Goal: Find specific page/section: Find specific page/section

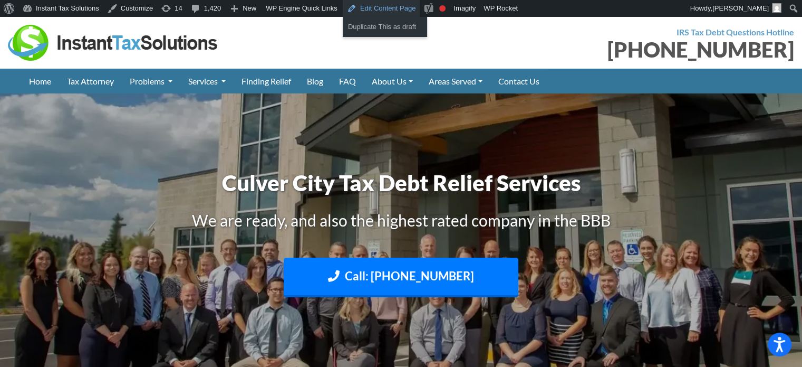
click at [375, 6] on link "Edit Content Page" at bounding box center [382, 8] width 78 height 17
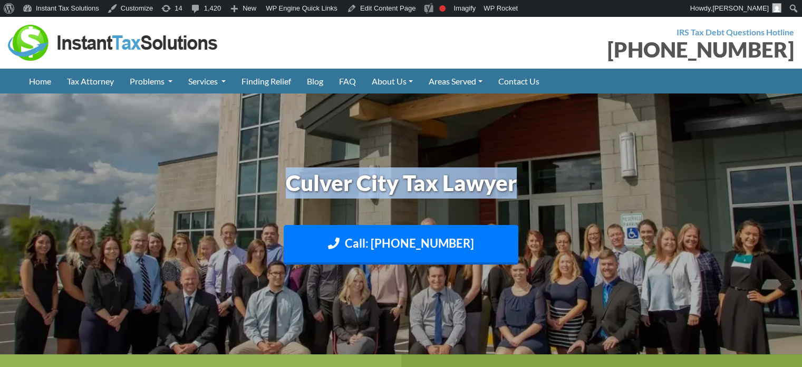
click at [596, 175] on h1 "Culver City Tax Lawyer" at bounding box center [401, 182] width 585 height 31
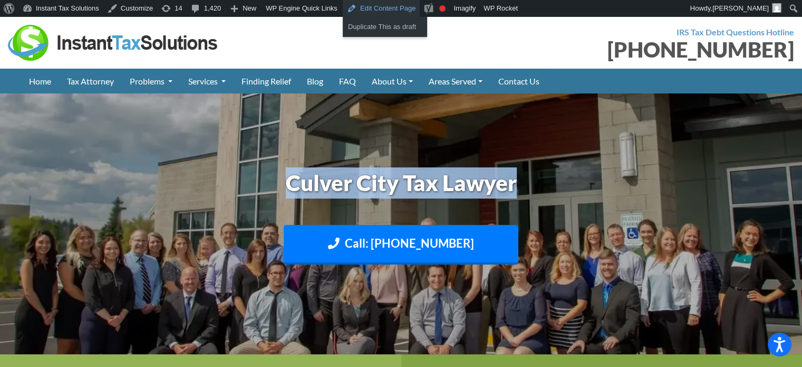
click at [378, 10] on link "Edit Content Page" at bounding box center [382, 8] width 78 height 17
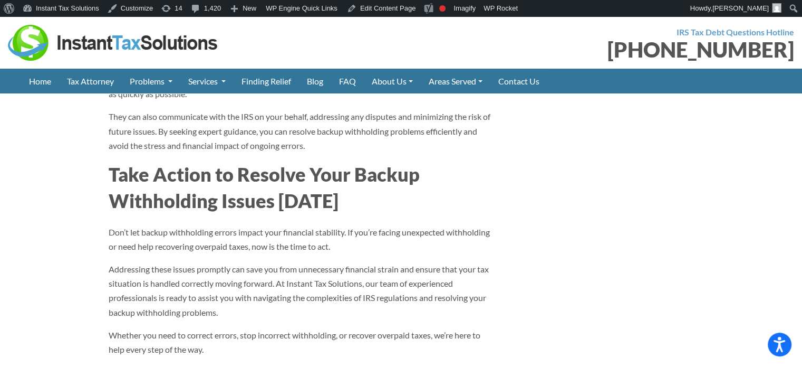
scroll to position [3270, 0]
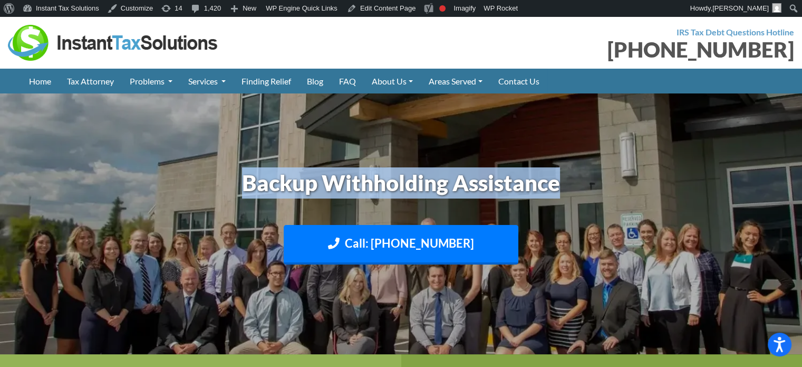
drag, startPoint x: 253, startPoint y: 175, endPoint x: 650, endPoint y: 172, distance: 397.1
click at [649, 172] on h1 "Backup Withholding Assistance" at bounding box center [401, 182] width 585 height 31
click at [651, 172] on h1 "Backup Withholding Assistance" at bounding box center [401, 182] width 585 height 31
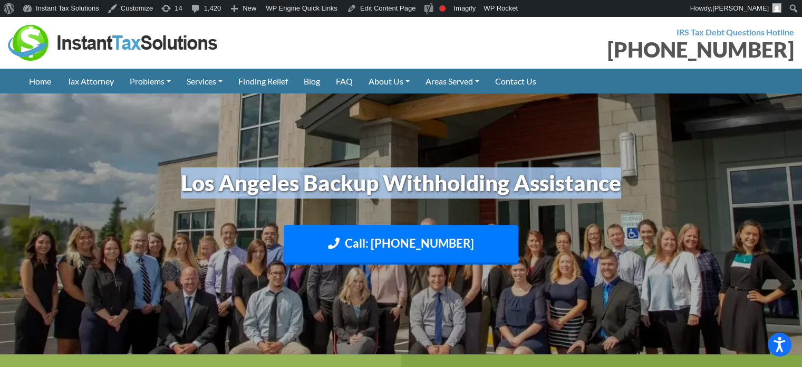
click at [694, 181] on h1 "Los Angeles Backup Withholding Assistance" at bounding box center [401, 182] width 585 height 31
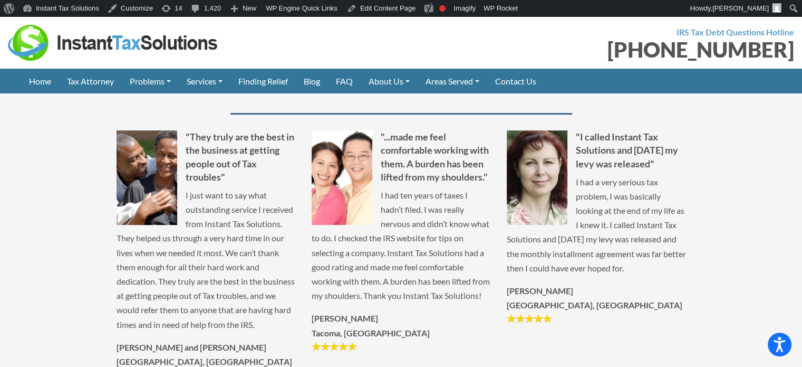
scroll to position [4167, 0]
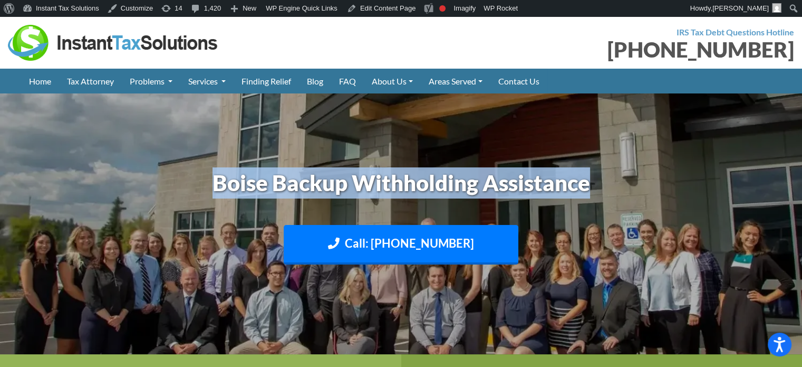
drag, startPoint x: 210, startPoint y: 184, endPoint x: 691, endPoint y: 184, distance: 481.0
click at [691, 184] on h1 "Boise Backup Withholding Assistance" at bounding box center [401, 182] width 585 height 31
click at [692, 184] on h1 "Boise Backup Withholding Assistance" at bounding box center [401, 182] width 585 height 31
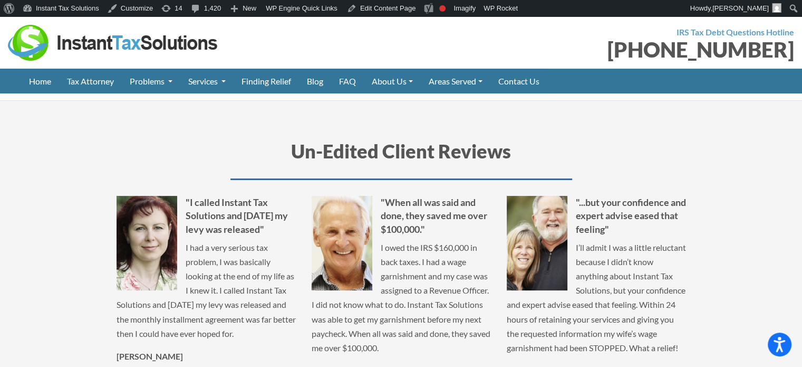
scroll to position [4114, 0]
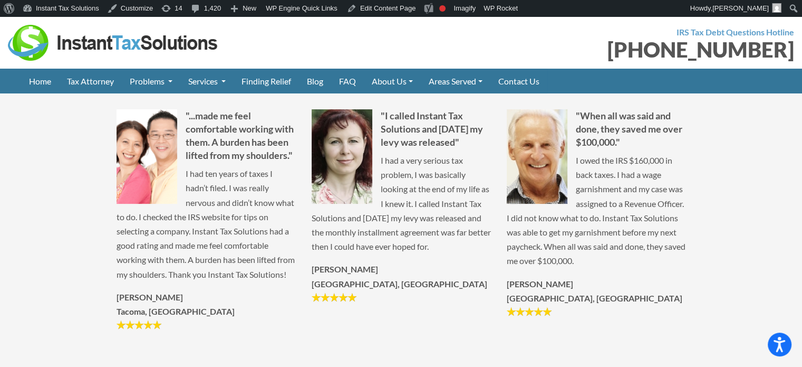
scroll to position [4272, 0]
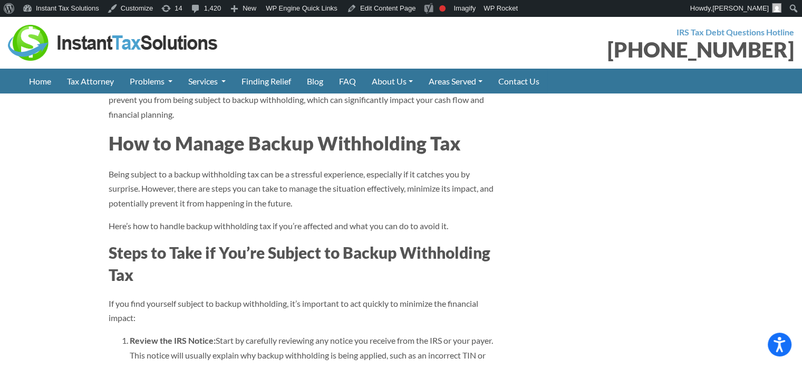
scroll to position [2584, 0]
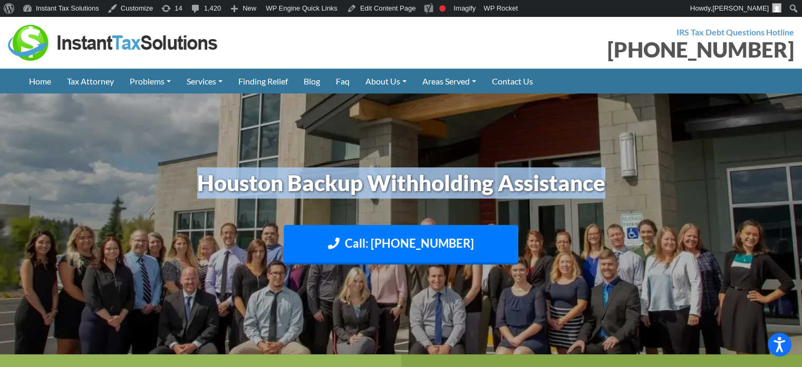
drag, startPoint x: 191, startPoint y: 183, endPoint x: 630, endPoint y: 182, distance: 439.3
click at [630, 182] on h1 "Houston Backup Withholding Assistance" at bounding box center [401, 182] width 585 height 31
click at [639, 182] on h1 "Houston Backup Withholding Assistance" at bounding box center [401, 182] width 585 height 31
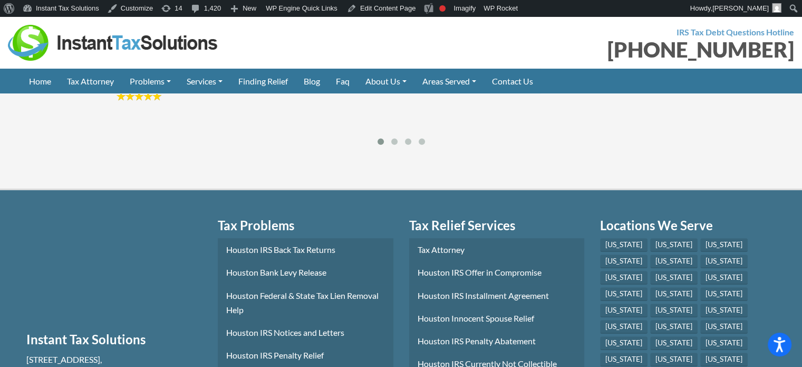
scroll to position [4483, 0]
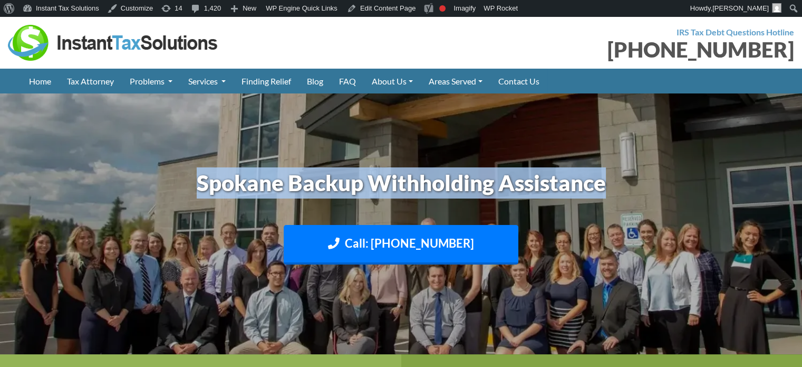
click at [710, 175] on header "Spokane Backup Withholding Assistance Call: 509-598-3014 Text: 208-773-2895" at bounding box center [401, 223] width 802 height 261
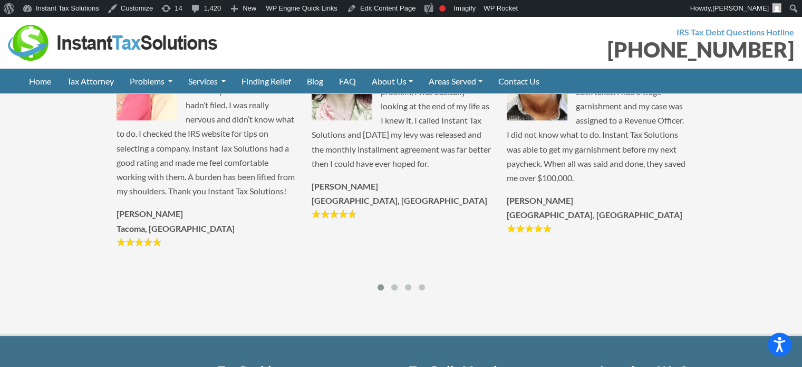
scroll to position [4272, 0]
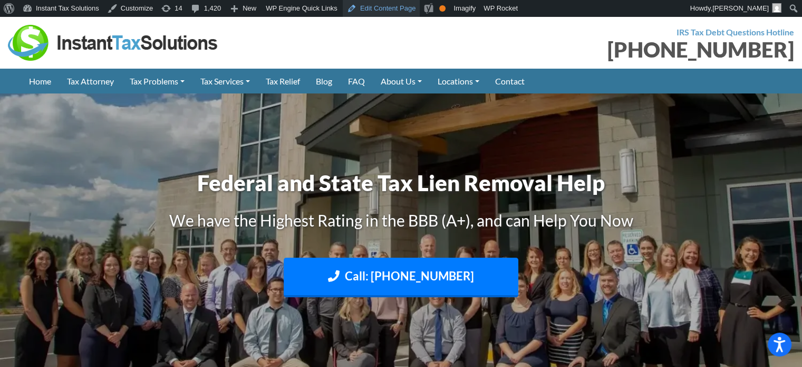
click at [380, 3] on link "Edit Content Page" at bounding box center [382, 8] width 78 height 17
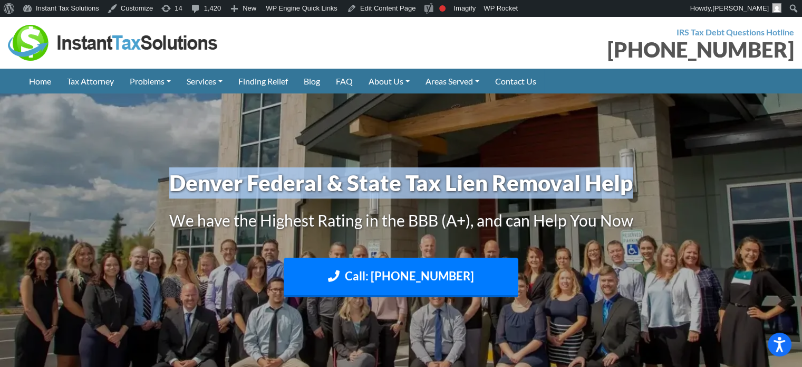
drag, startPoint x: 175, startPoint y: 189, endPoint x: 648, endPoint y: 193, distance: 473.1
click at [648, 193] on h1 "Denver Federal & State Tax Lien Removal Help" at bounding box center [401, 182] width 585 height 31
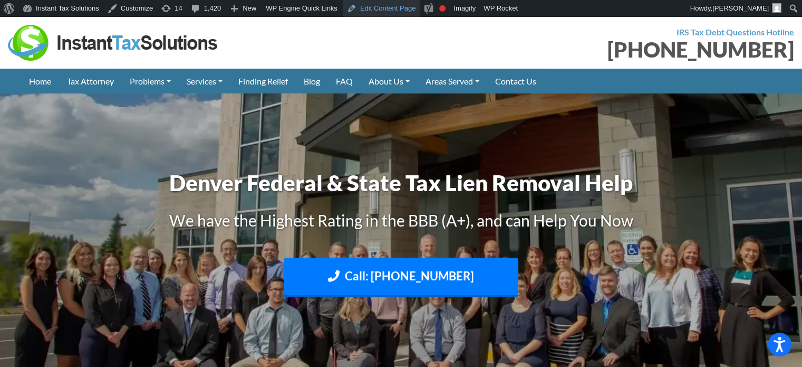
click at [373, 9] on link "Edit Content Page" at bounding box center [382, 8] width 78 height 17
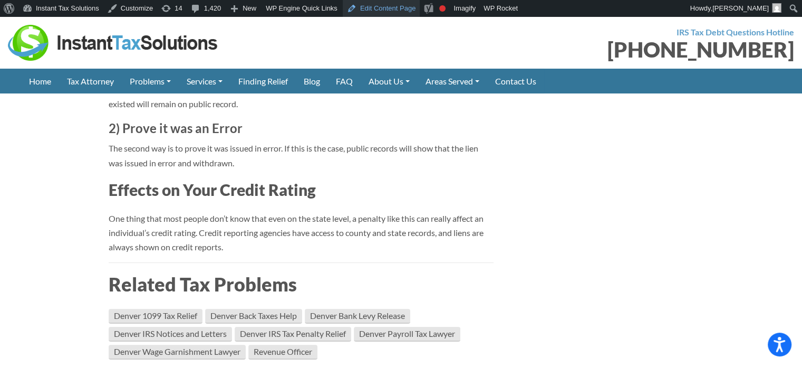
scroll to position [4114, 0]
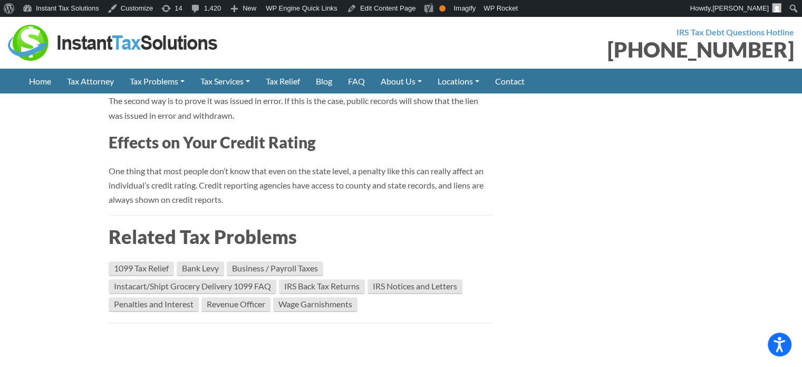
scroll to position [4430, 0]
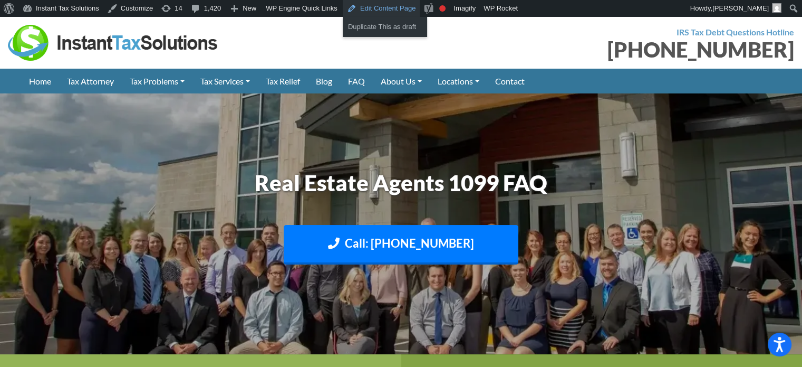
click at [365, 13] on link "Edit Content Page" at bounding box center [382, 8] width 78 height 17
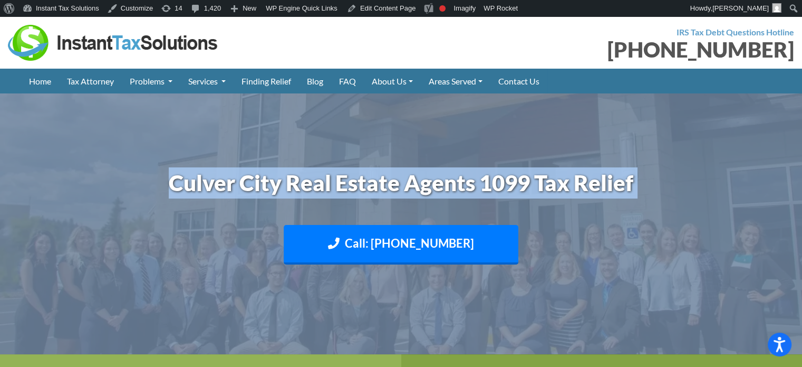
drag, startPoint x: 165, startPoint y: 191, endPoint x: 683, endPoint y: 196, distance: 518.5
click at [681, 196] on h1 "Culver City Real Estate Agents 1099 Tax Relief" at bounding box center [401, 182] width 585 height 31
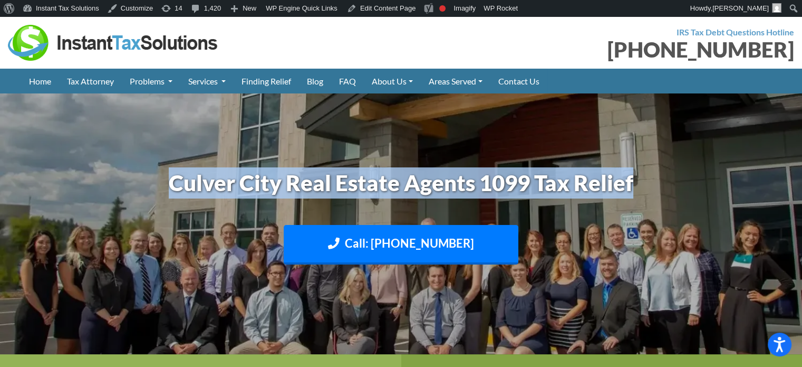
click at [657, 196] on h1 "Culver City Real Estate Agents 1099 Tax Relief" at bounding box center [401, 182] width 585 height 31
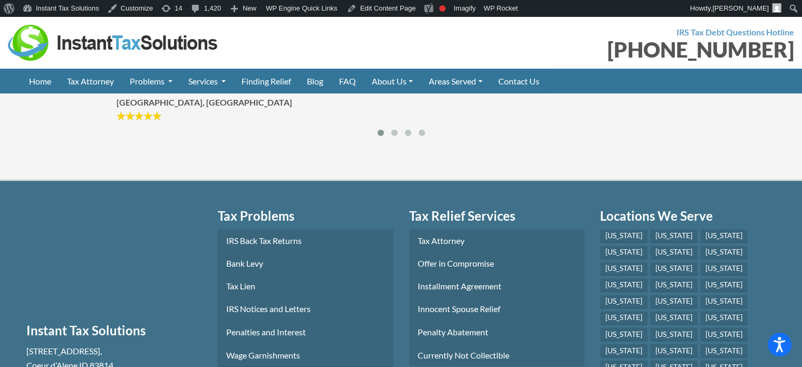
scroll to position [1846, 0]
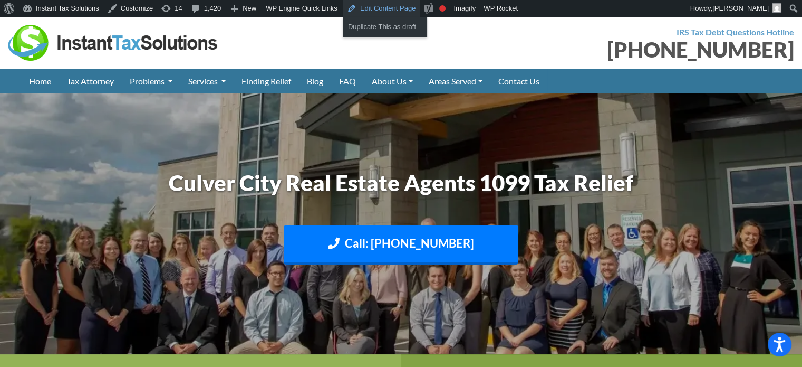
click at [357, 10] on link "Edit Content Page" at bounding box center [382, 8] width 78 height 17
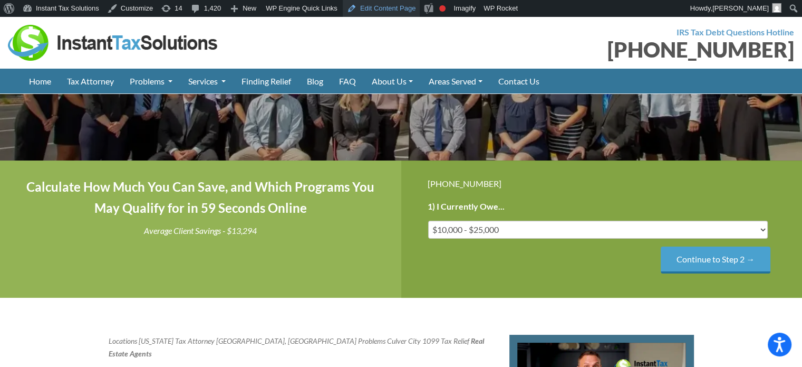
scroll to position [264, 0]
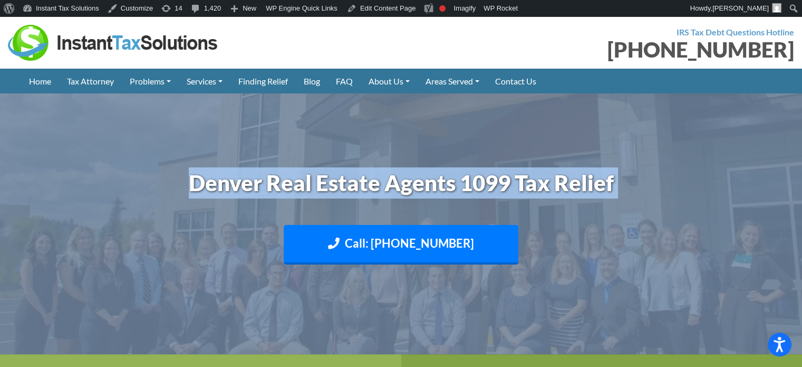
drag, startPoint x: 195, startPoint y: 177, endPoint x: 676, endPoint y: 162, distance: 481.2
click at [676, 162] on div "Denver Real Estate Agents 1099 Tax Relief Call: (888) 946-2999 Text: 208-773-28…" at bounding box center [401, 223] width 601 height 123
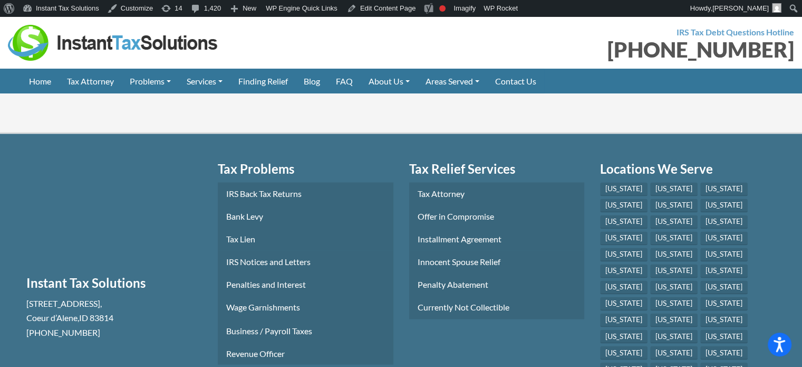
scroll to position [1793, 0]
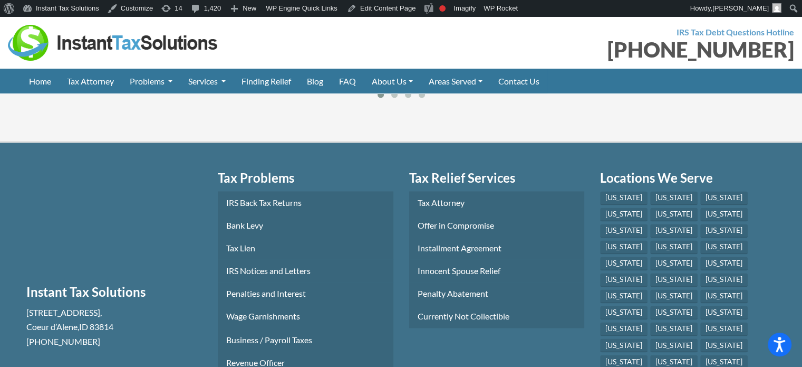
scroll to position [1740, 0]
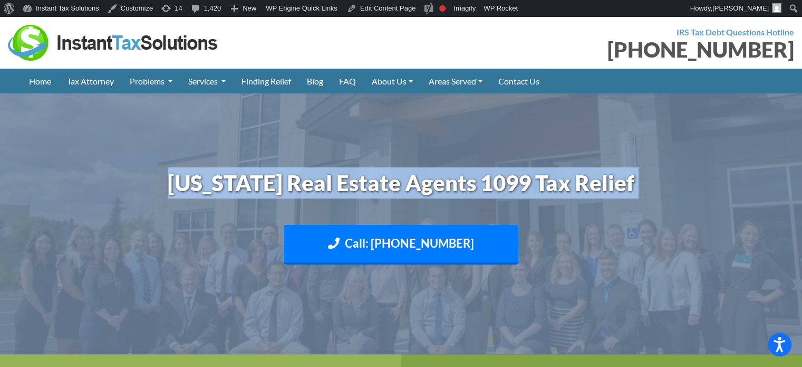
drag, startPoint x: 177, startPoint y: 188, endPoint x: 710, endPoint y: 185, distance: 533.2
click at [710, 185] on header "[US_STATE] Real Estate Agents 1099 Tax Relief Call: [PHONE_NUMBER] Text: [PHONE…" at bounding box center [401, 223] width 802 height 261
click at [697, 185] on div "[US_STATE] Real Estate Agents 1099 Tax Relief Call: [PHONE_NUMBER] Text: [PHONE…" at bounding box center [401, 223] width 601 height 123
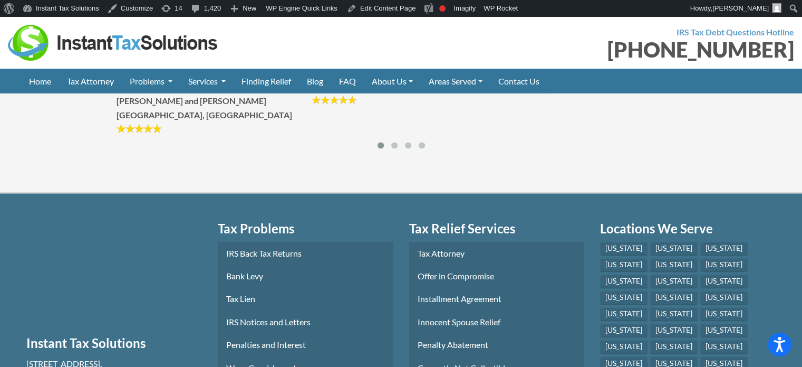
scroll to position [1740, 0]
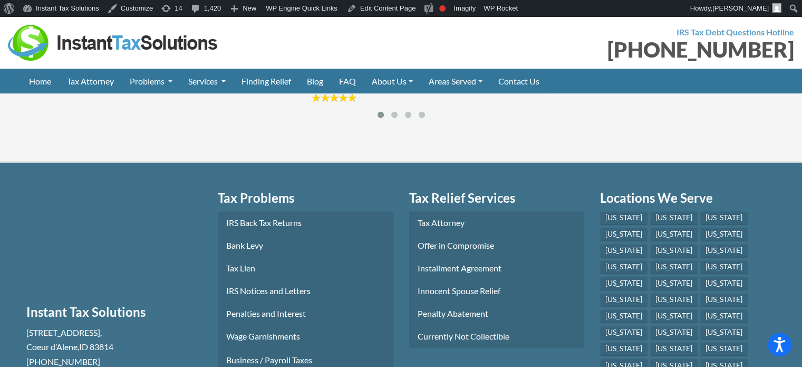
scroll to position [1793, 0]
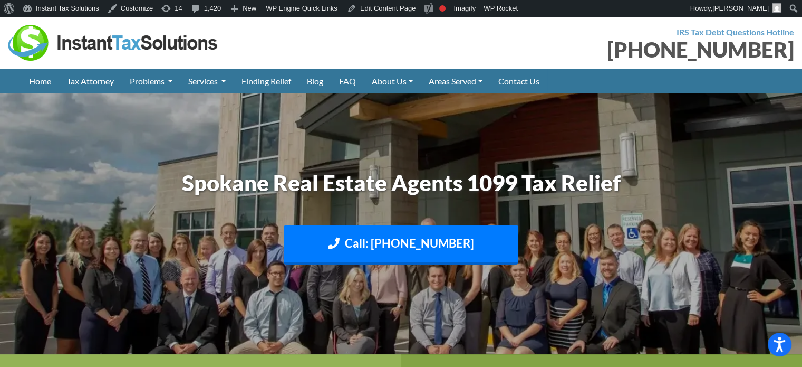
drag, startPoint x: 730, startPoint y: 178, endPoint x: 711, endPoint y: 174, distance: 18.9
click at [730, 178] on img at bounding box center [401, 224] width 802 height 478
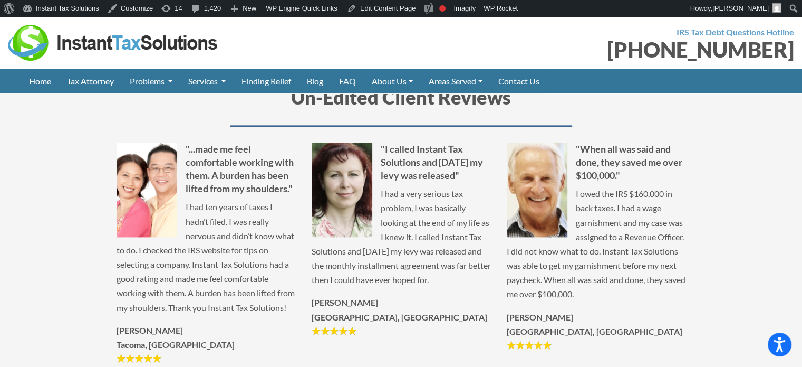
scroll to position [1477, 0]
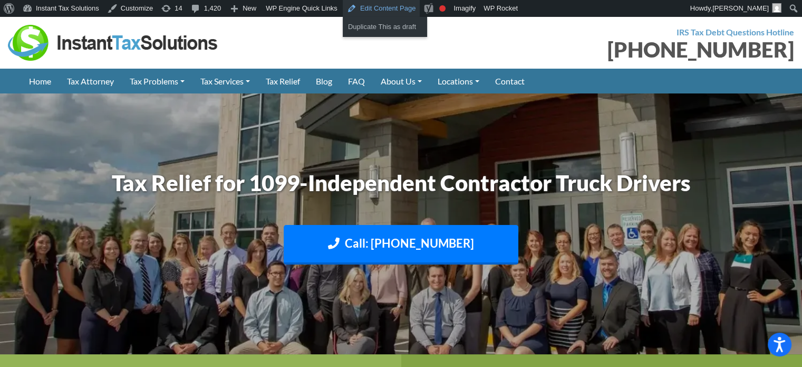
click at [368, 3] on link "Edit Content Page" at bounding box center [382, 8] width 78 height 17
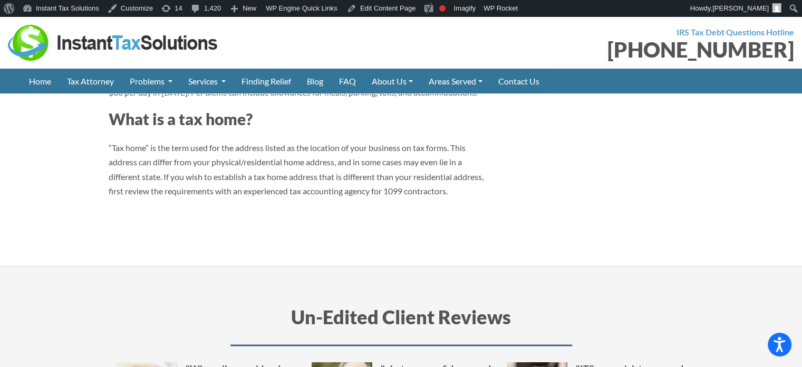
scroll to position [2057, 0]
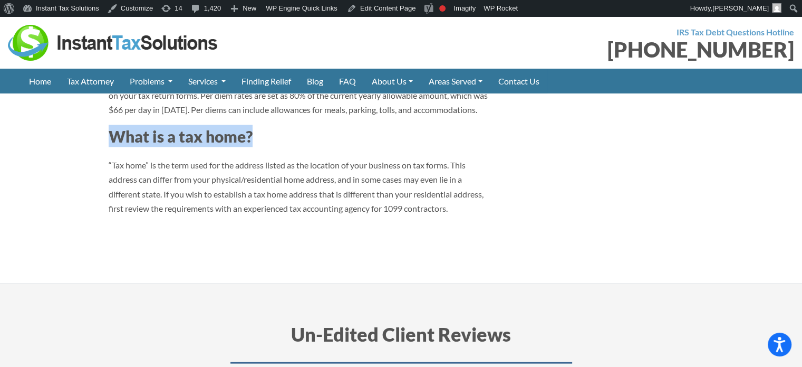
drag, startPoint x: 103, startPoint y: 178, endPoint x: 313, endPoint y: 177, distance: 209.4
click at [313, 147] on h3 "What is a tax home?" at bounding box center [301, 136] width 385 height 22
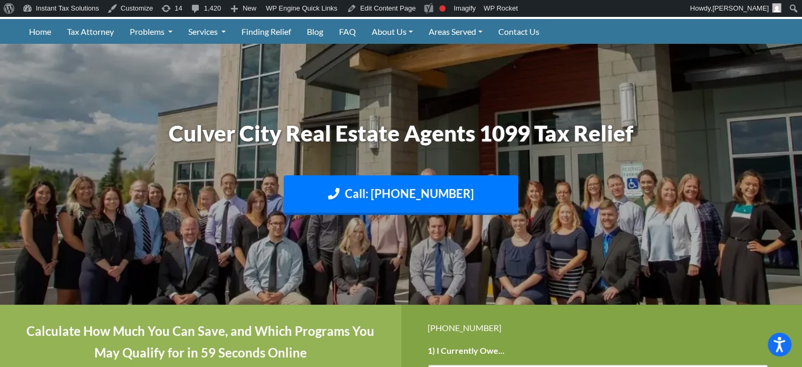
scroll to position [0, 0]
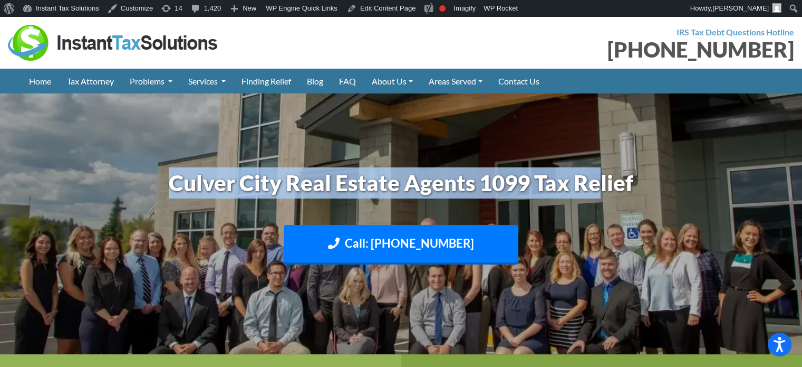
click at [601, 176] on h1 "Culver City Real Estate Agents 1099 Tax Relief" at bounding box center [401, 182] width 585 height 31
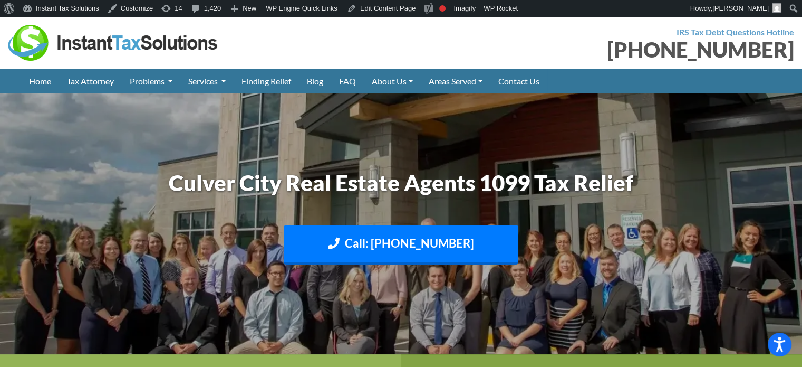
click at [610, 172] on h1 "Culver City Real Estate Agents 1099 Tax Relief" at bounding box center [401, 182] width 585 height 31
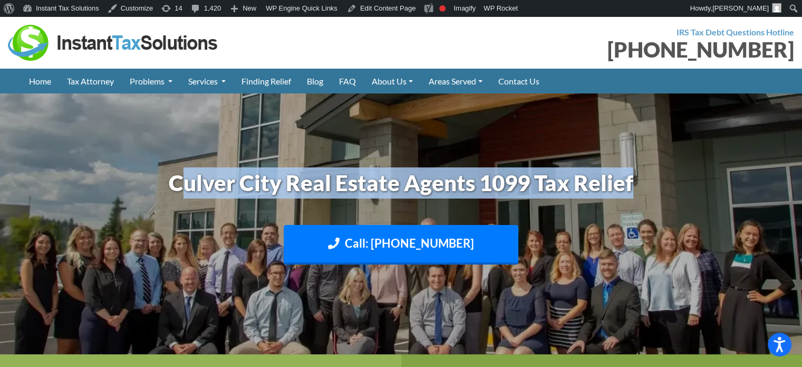
drag, startPoint x: 178, startPoint y: 174, endPoint x: 656, endPoint y: 176, distance: 477.8
click at [656, 176] on h1 "Culver City Real Estate Agents 1099 Tax Relief" at bounding box center [401, 182] width 585 height 31
click at [614, 181] on h1 "Culver City Real Estate Agents 1099 Tax Relief" at bounding box center [401, 182] width 585 height 31
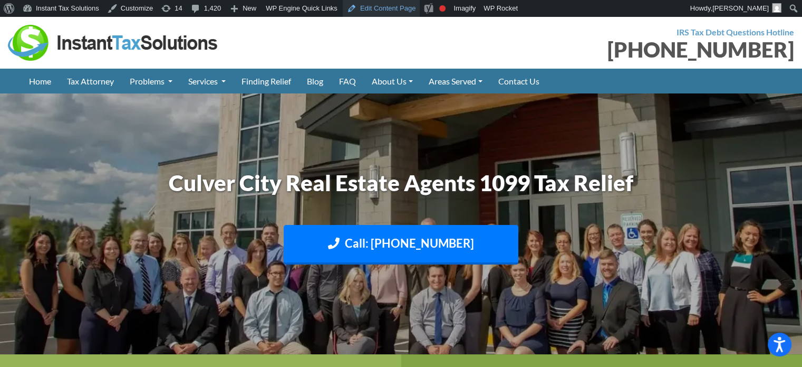
click at [385, 10] on link "Edit Content Page" at bounding box center [382, 8] width 78 height 17
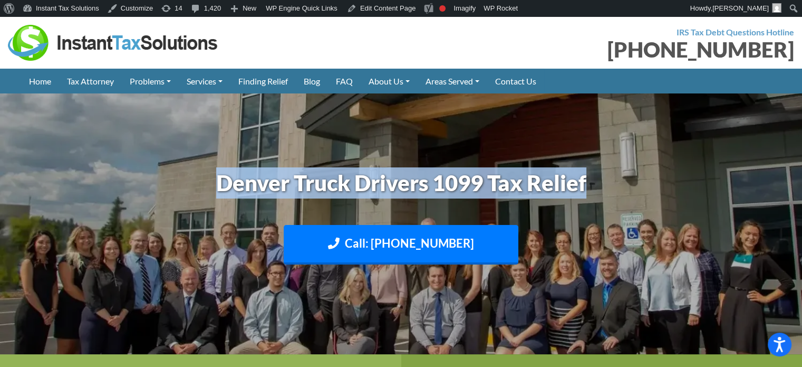
drag, startPoint x: 216, startPoint y: 182, endPoint x: 597, endPoint y: 182, distance: 380.8
click at [597, 182] on h1 "Denver Truck Drivers 1099 Tax Relief" at bounding box center [401, 182] width 585 height 31
click at [542, 188] on h1 "Denver Truck Drivers 1099 Tax Relief" at bounding box center [401, 182] width 585 height 31
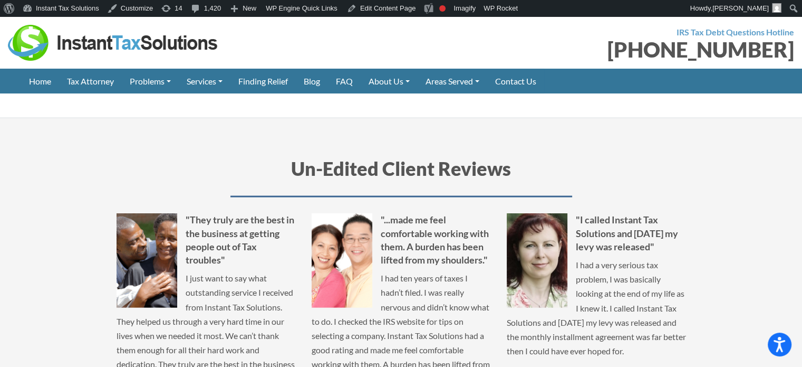
scroll to position [2215, 0]
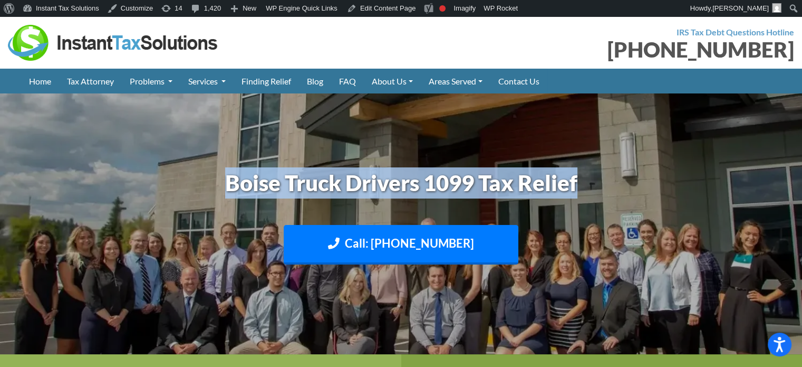
drag, startPoint x: 296, startPoint y: 184, endPoint x: 664, endPoint y: 167, distance: 368.0
click at [664, 167] on h1 "Boise Truck Drivers 1099 Tax Relief" at bounding box center [401, 182] width 585 height 31
click at [670, 178] on h1 "Boise Truck Drivers 1099 Tax Relief" at bounding box center [401, 182] width 585 height 31
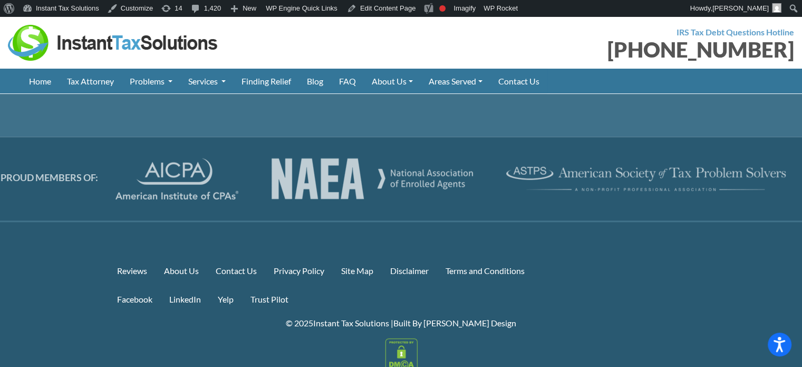
scroll to position [3051, 0]
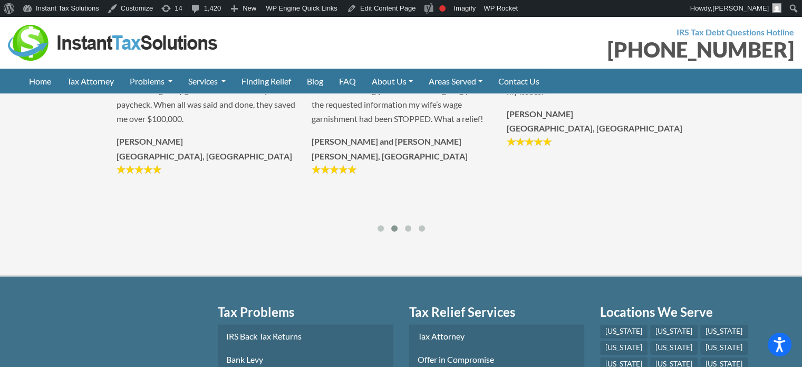
scroll to position [2532, 0]
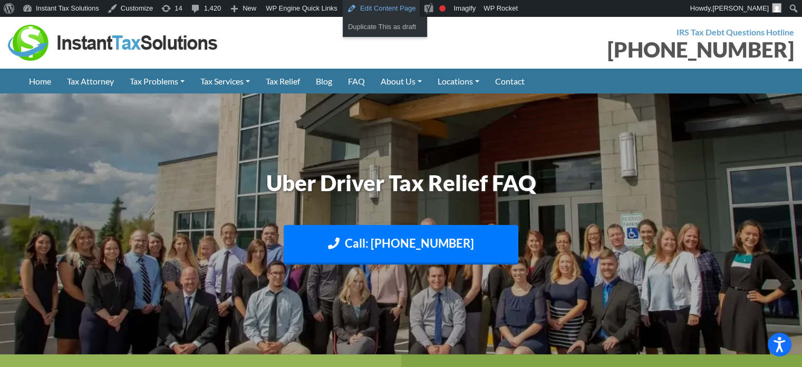
click at [374, 8] on link "Edit Content Page" at bounding box center [382, 8] width 78 height 17
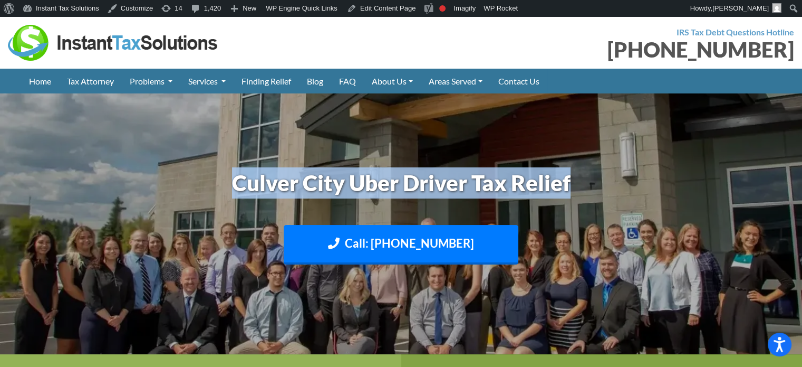
drag, startPoint x: 234, startPoint y: 170, endPoint x: 669, endPoint y: 175, distance: 434.6
click at [669, 175] on h1 "Culver City Uber Driver Tax Relief" at bounding box center [401, 182] width 585 height 31
click at [553, 181] on h1 "Culver City Uber Driver Tax Relief" at bounding box center [401, 182] width 585 height 31
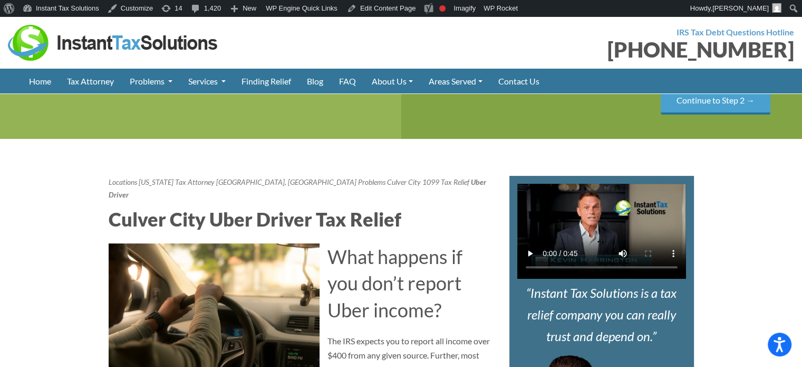
scroll to position [316, 0]
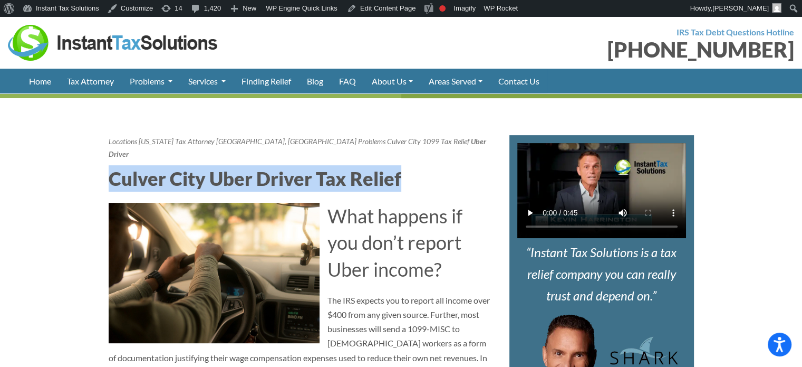
drag, startPoint x: 108, startPoint y: 205, endPoint x: 435, endPoint y: 203, distance: 327.0
click at [434, 191] on h2 "Culver City Uber Driver Tax Relief" at bounding box center [301, 178] width 385 height 26
click at [449, 191] on h2 "Culver City Uber Driver Tax Relief" at bounding box center [301, 178] width 385 height 26
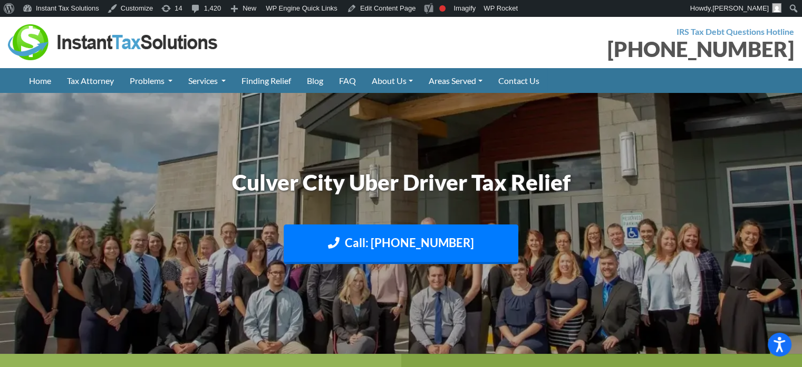
scroll to position [0, 0]
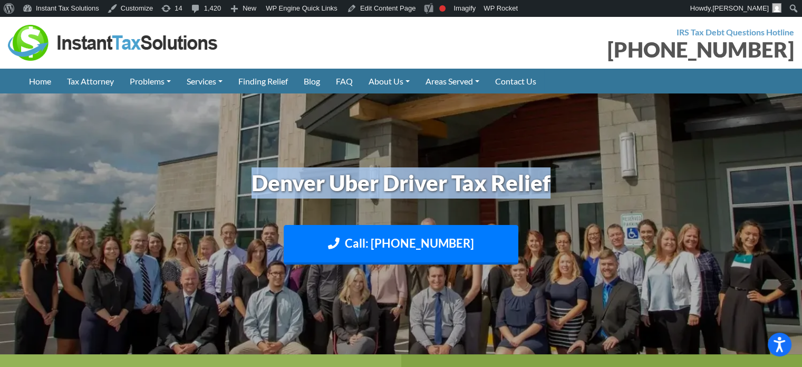
drag, startPoint x: 234, startPoint y: 189, endPoint x: 567, endPoint y: 183, distance: 333.4
click at [567, 183] on h1 "Denver Uber Driver Tax Relief" at bounding box center [401, 182] width 585 height 31
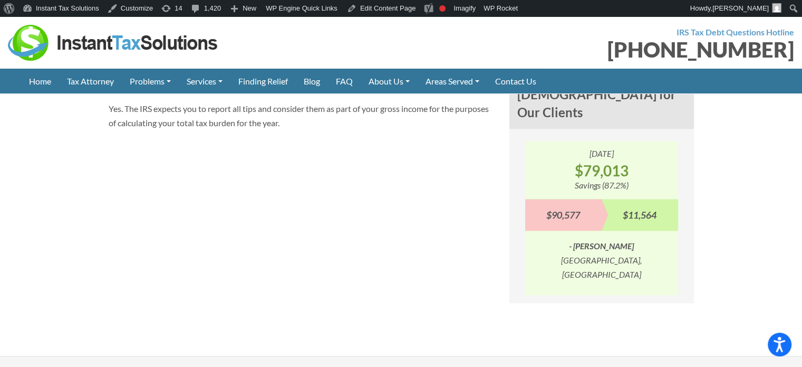
scroll to position [1002, 0]
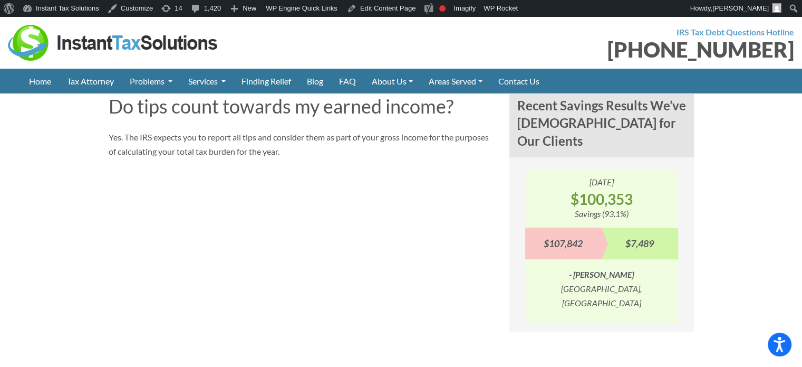
scroll to position [1002, 0]
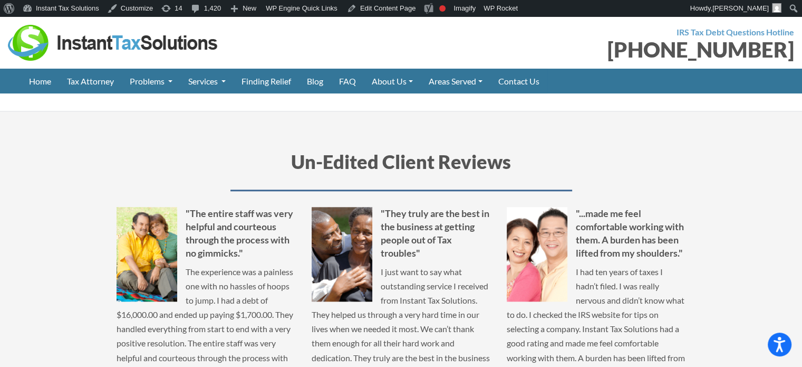
scroll to position [1108, 0]
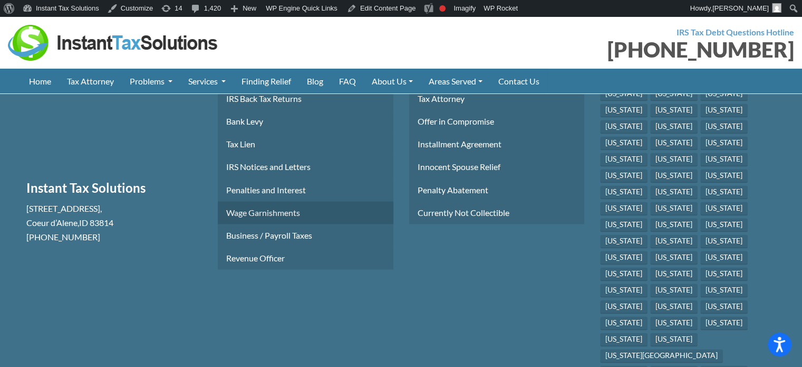
scroll to position [1582, 0]
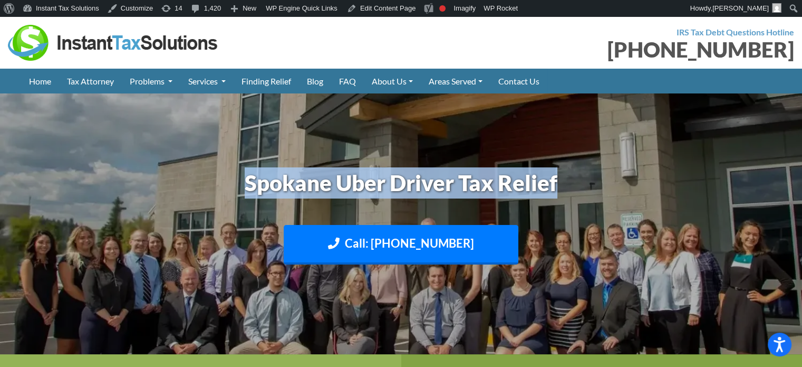
drag, startPoint x: 245, startPoint y: 184, endPoint x: 646, endPoint y: 162, distance: 401.4
click at [646, 162] on div "Spokane Uber Driver Tax Relief Call: 509-598-3014 Text: 208-773-2895" at bounding box center [401, 223] width 601 height 123
click at [629, 161] on img at bounding box center [401, 224] width 802 height 478
click at [249, 185] on h1 "Spokane Uber Driver Tax Relief" at bounding box center [401, 182] width 585 height 31
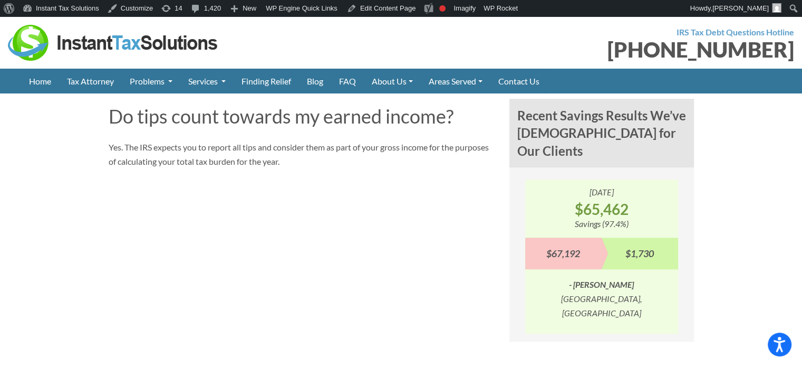
scroll to position [897, 0]
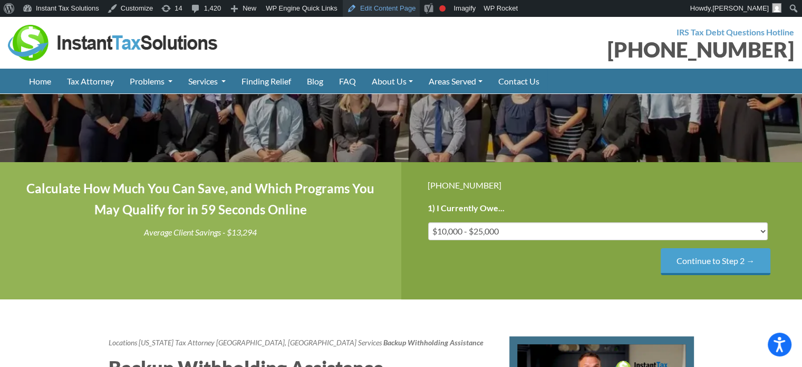
scroll to position [76, 0]
